Goal: Task Accomplishment & Management: Manage account settings

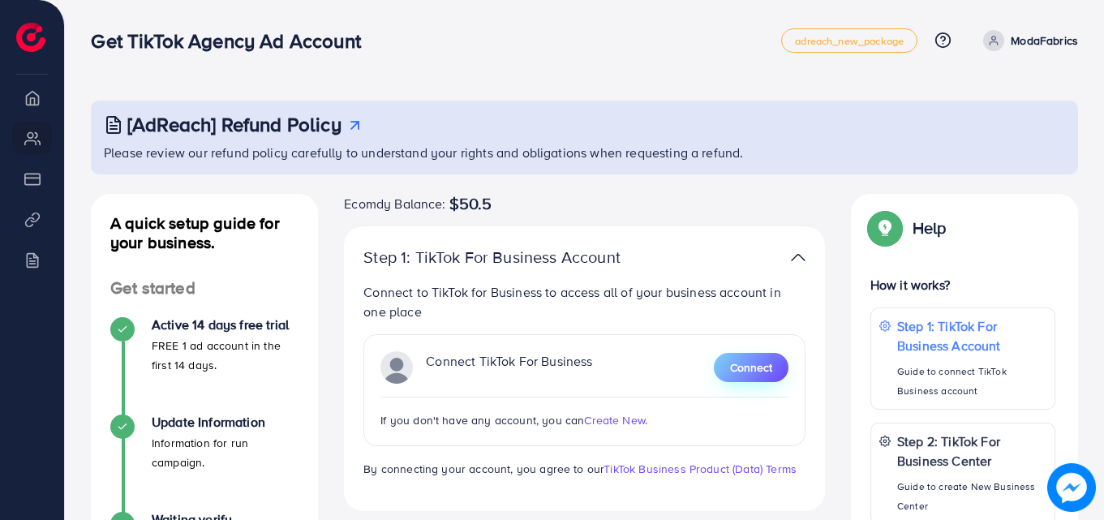
click at [762, 364] on span "Connect" at bounding box center [751, 367] width 42 height 16
drag, startPoint x: 567, startPoint y: 91, endPoint x: 485, endPoint y: 21, distance: 107.6
click at [565, 90] on div "[AdReach] Refund Policy Please review our refund policy carefully to understand…" at bounding box center [584, 454] width 1039 height 908
click at [754, 362] on span "Connect" at bounding box center [751, 367] width 42 height 16
click at [1018, 41] on p "ModaFabrics" at bounding box center [1044, 40] width 67 height 19
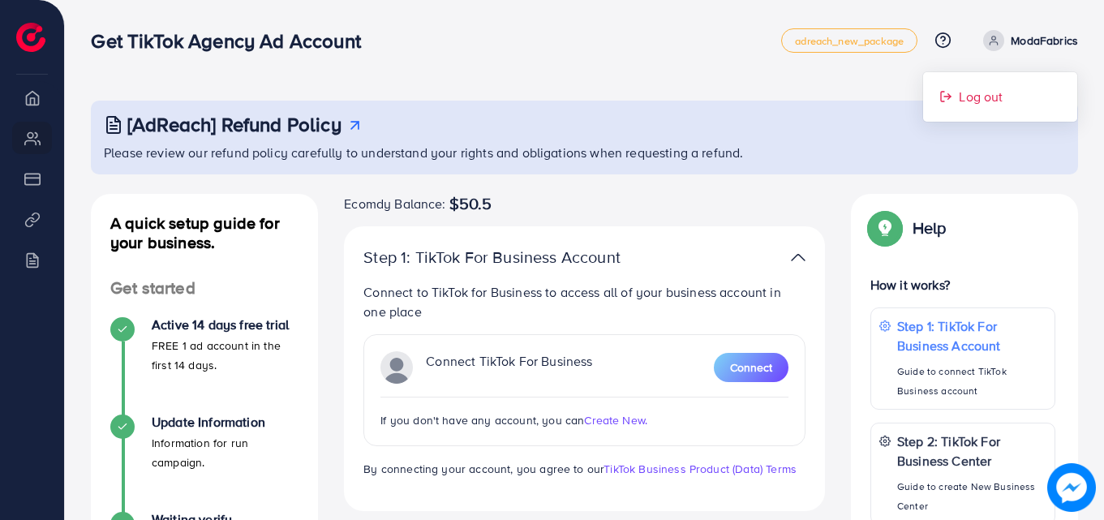
click at [999, 93] on span "Log out" at bounding box center [981, 96] width 44 height 19
click at [747, 365] on span "Connect" at bounding box center [751, 367] width 42 height 16
click at [748, 362] on span "Connect" at bounding box center [751, 367] width 42 height 16
